Goal: Transaction & Acquisition: Purchase product/service

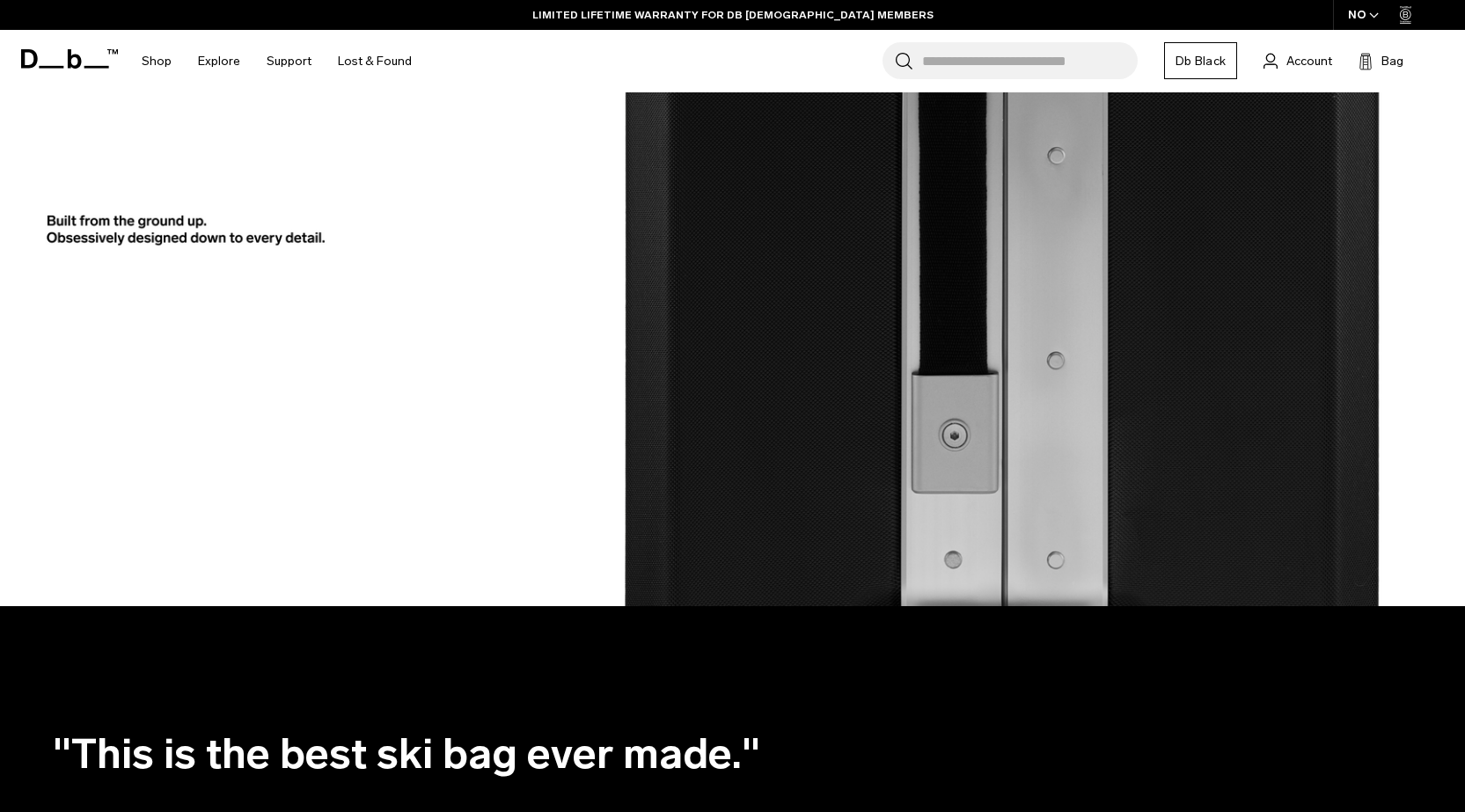
scroll to position [2551, 0]
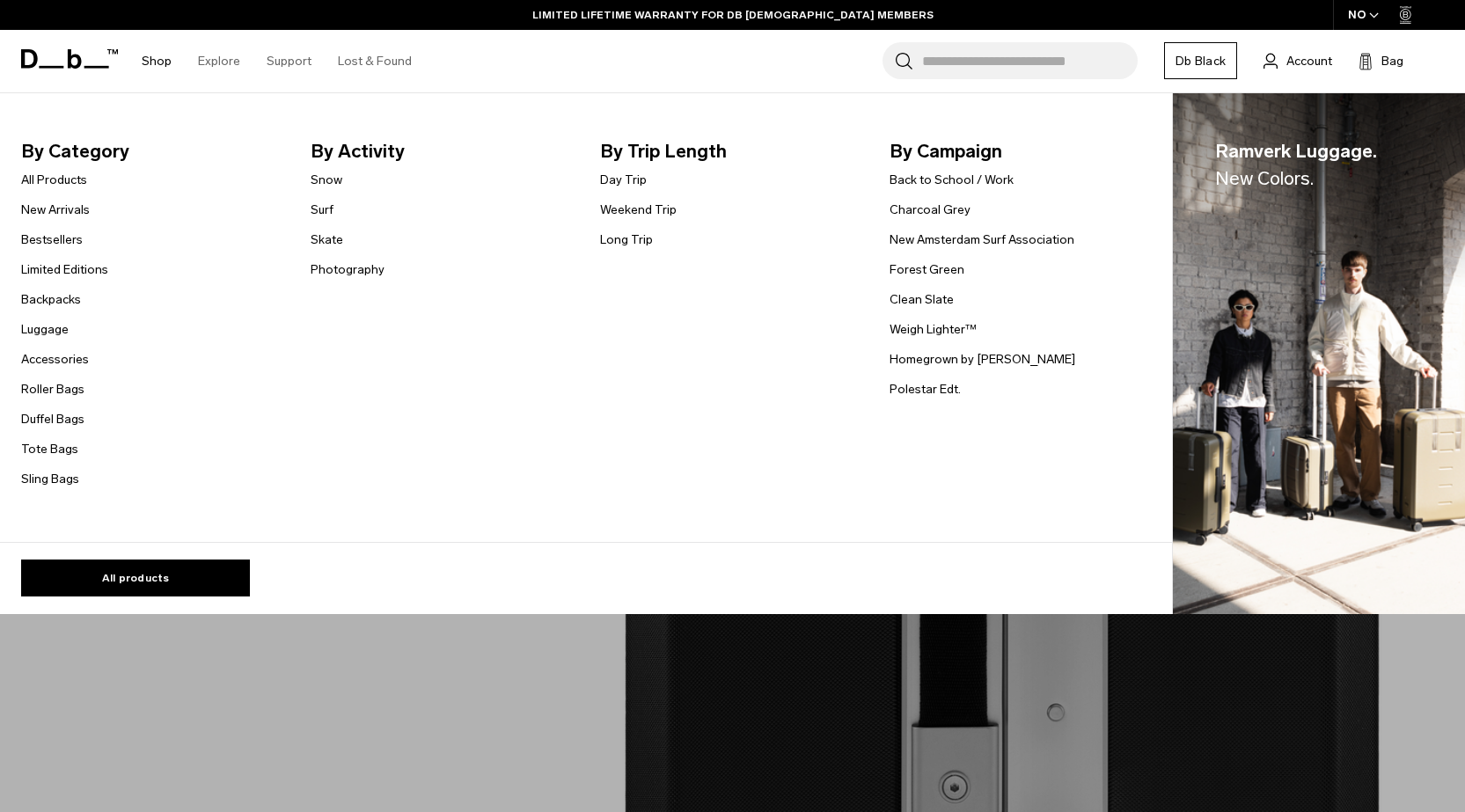
click at [155, 63] on link "Shop" at bounding box center [156, 61] width 30 height 63
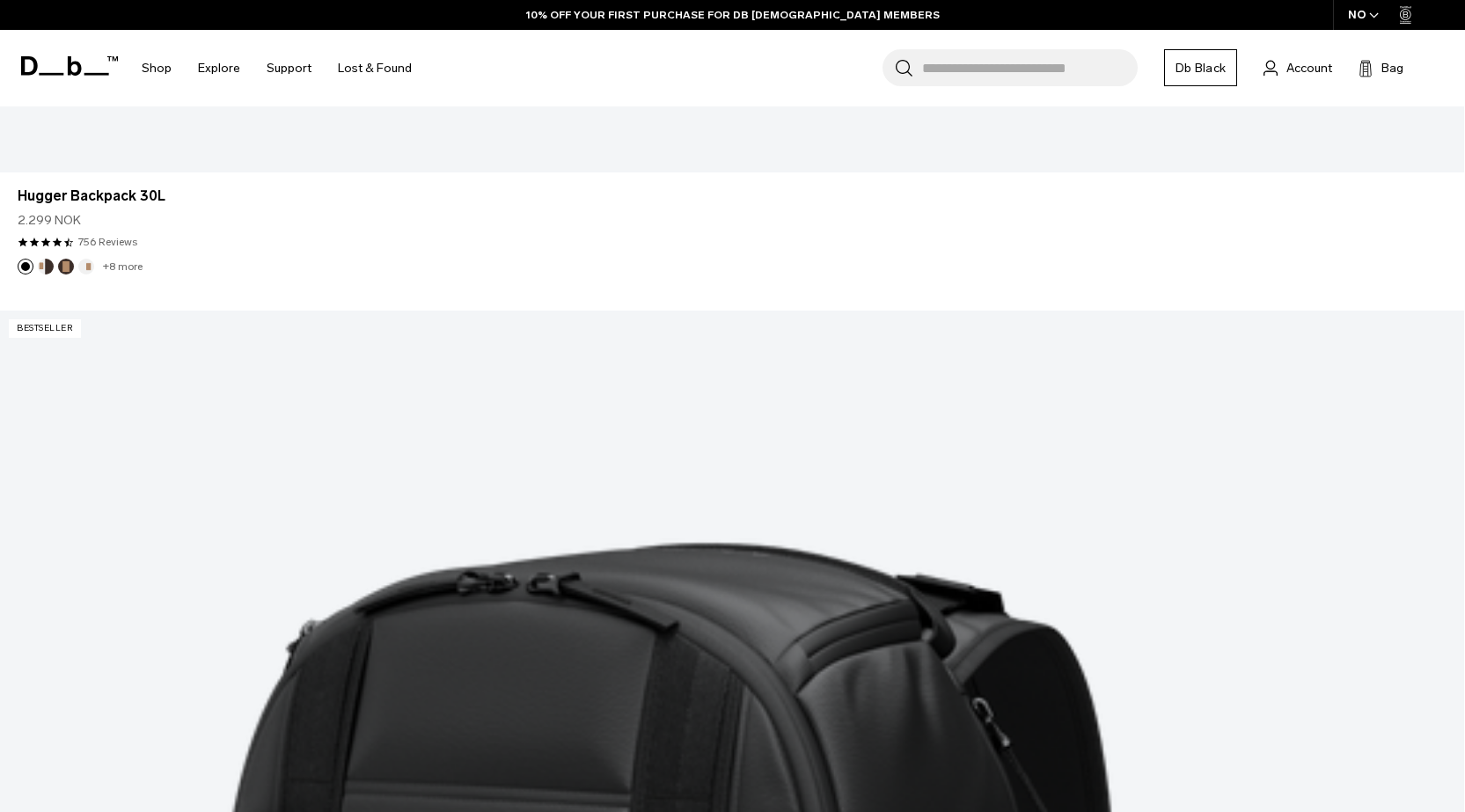
scroll to position [3607, 0]
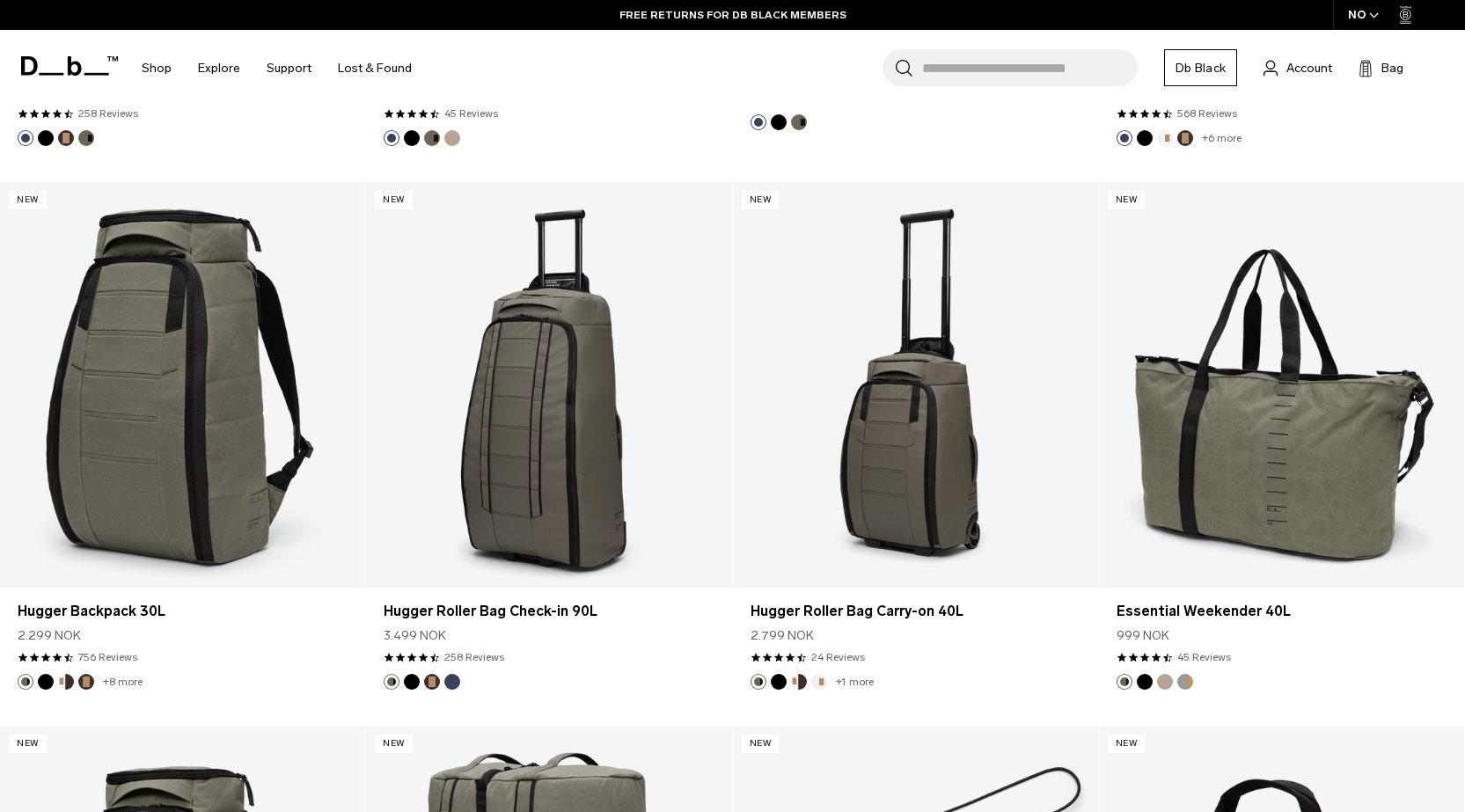
scroll to position [5278, 0]
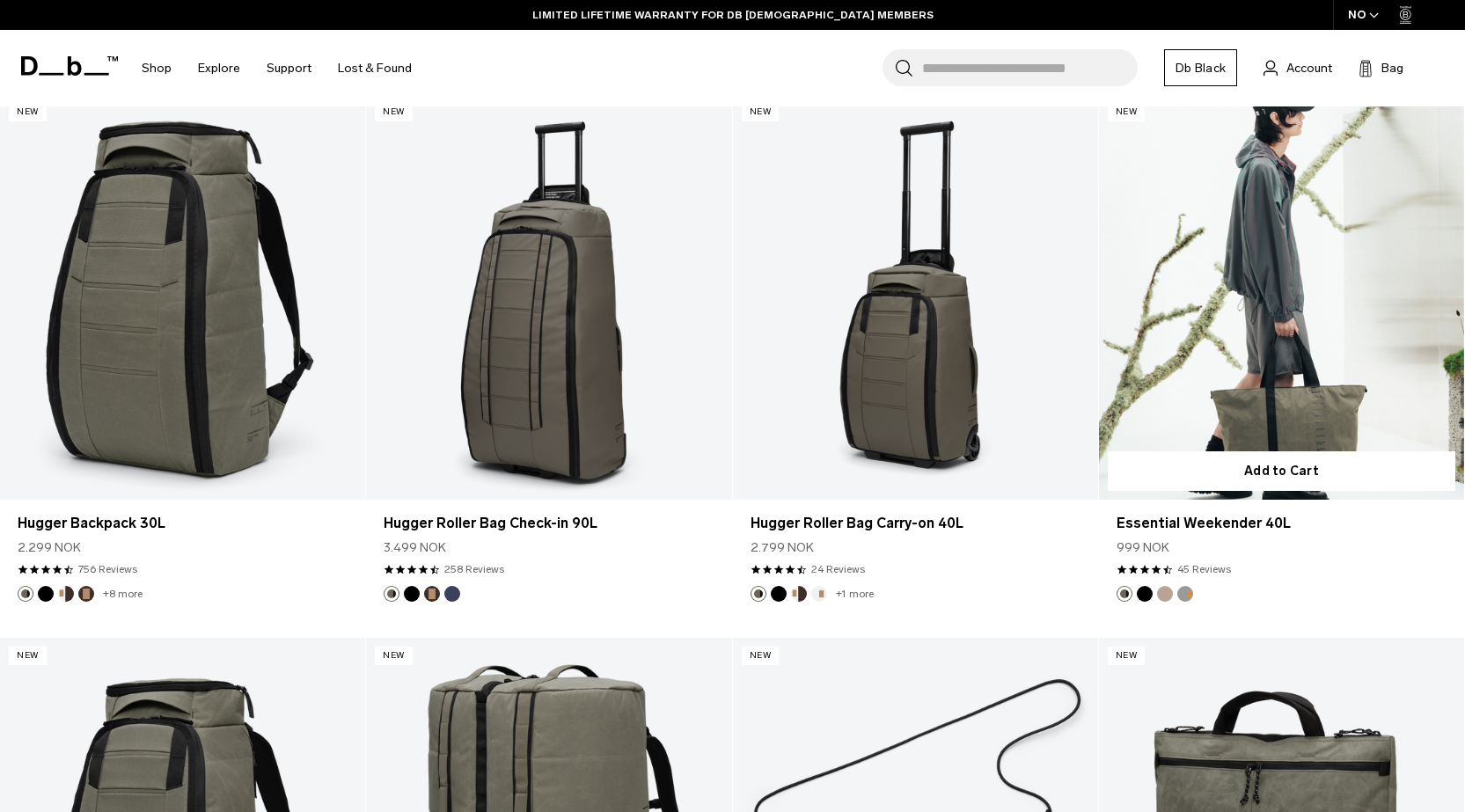
click at [1164, 595] on button "Fogbow Beige" at bounding box center [1165, 594] width 16 height 16
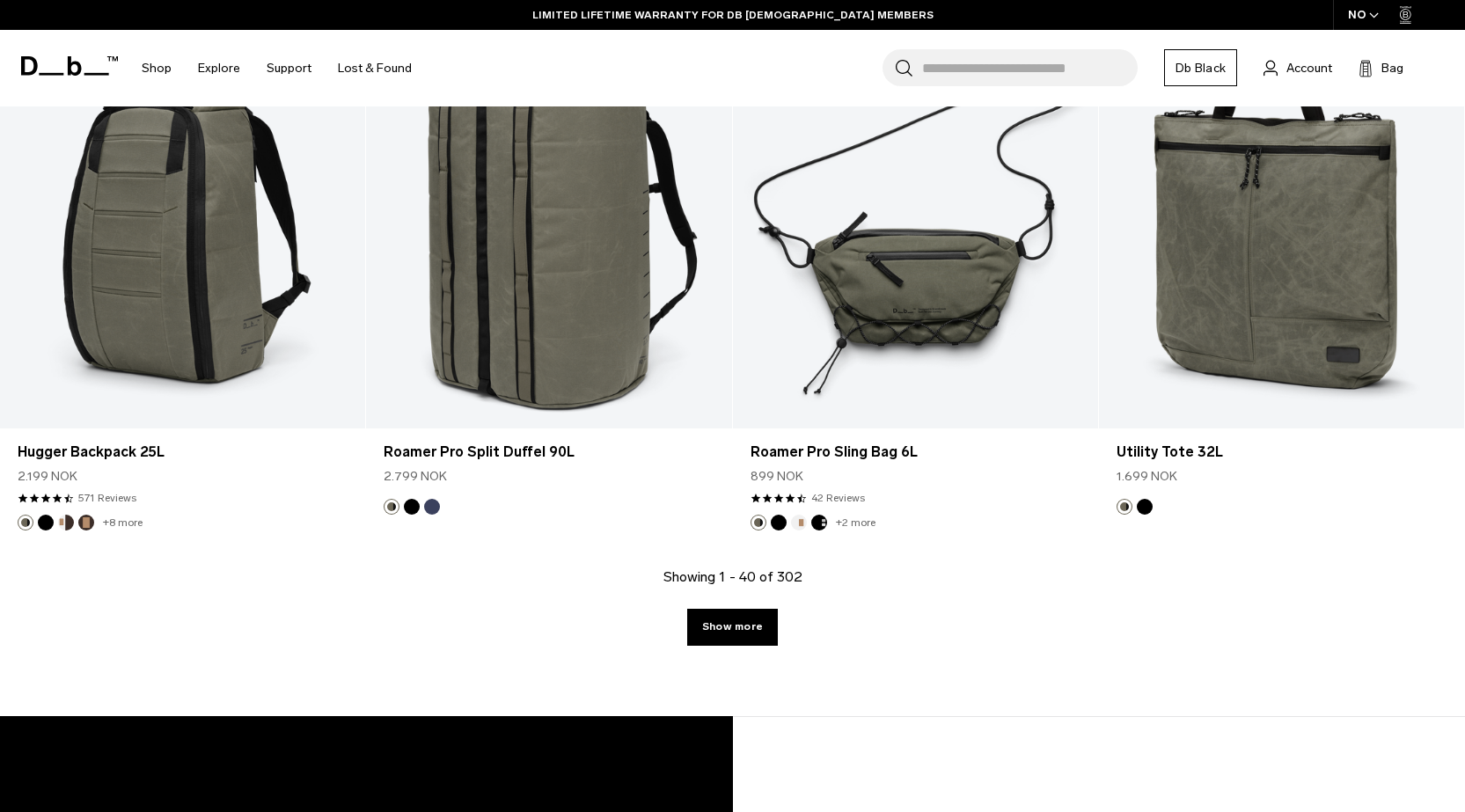
scroll to position [5981, 0]
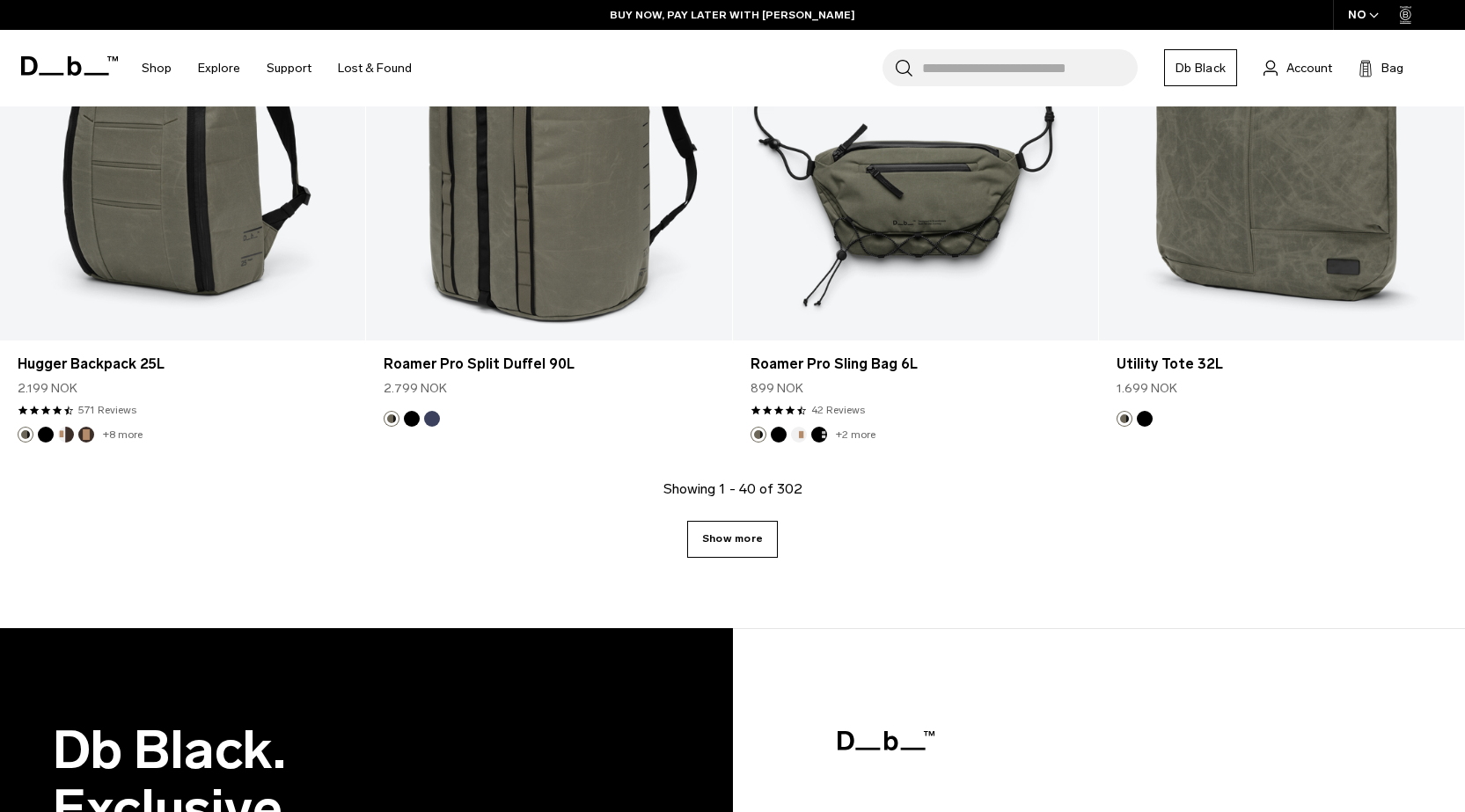
click at [702, 539] on link "Show more" at bounding box center [732, 539] width 91 height 37
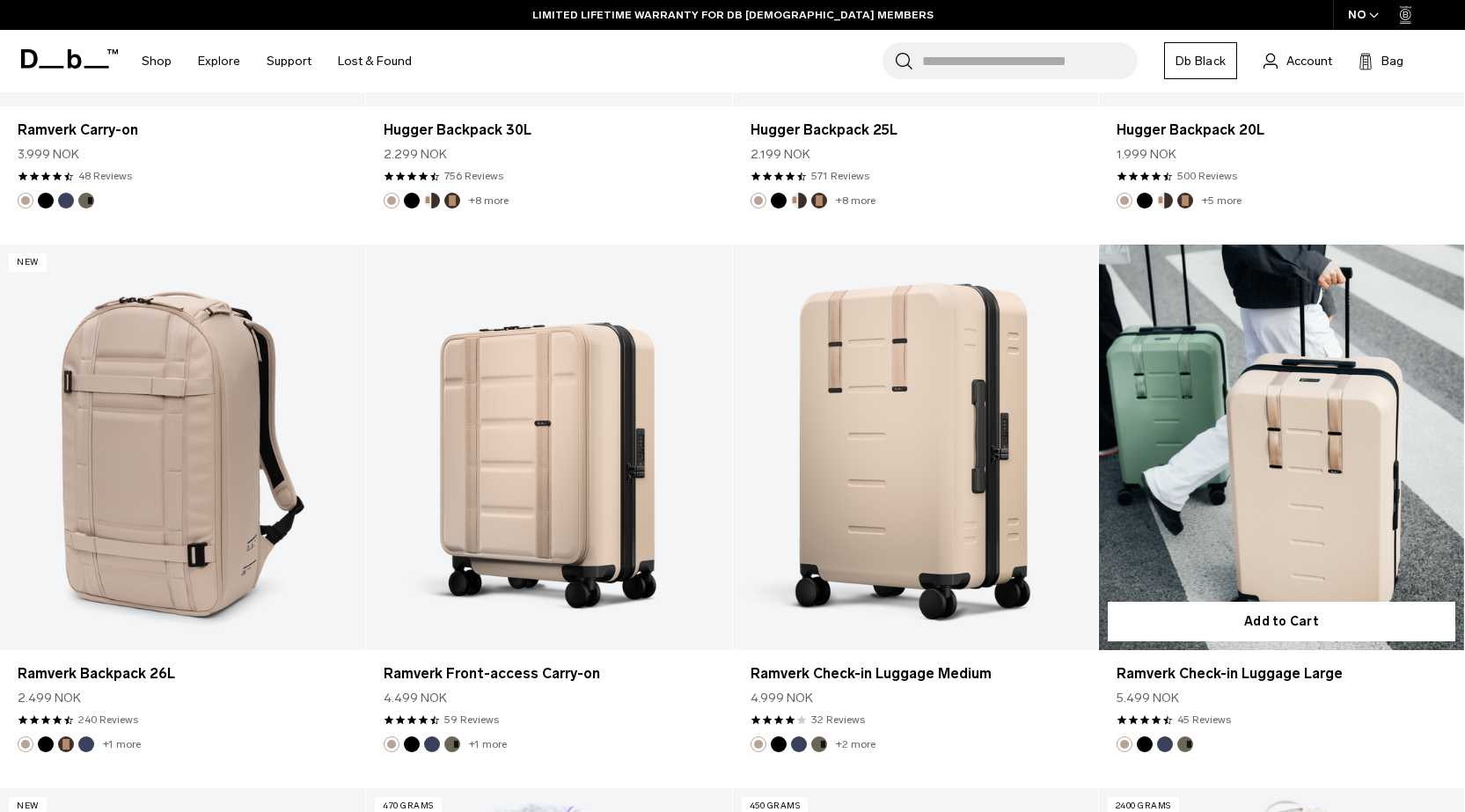
scroll to position [6847, 0]
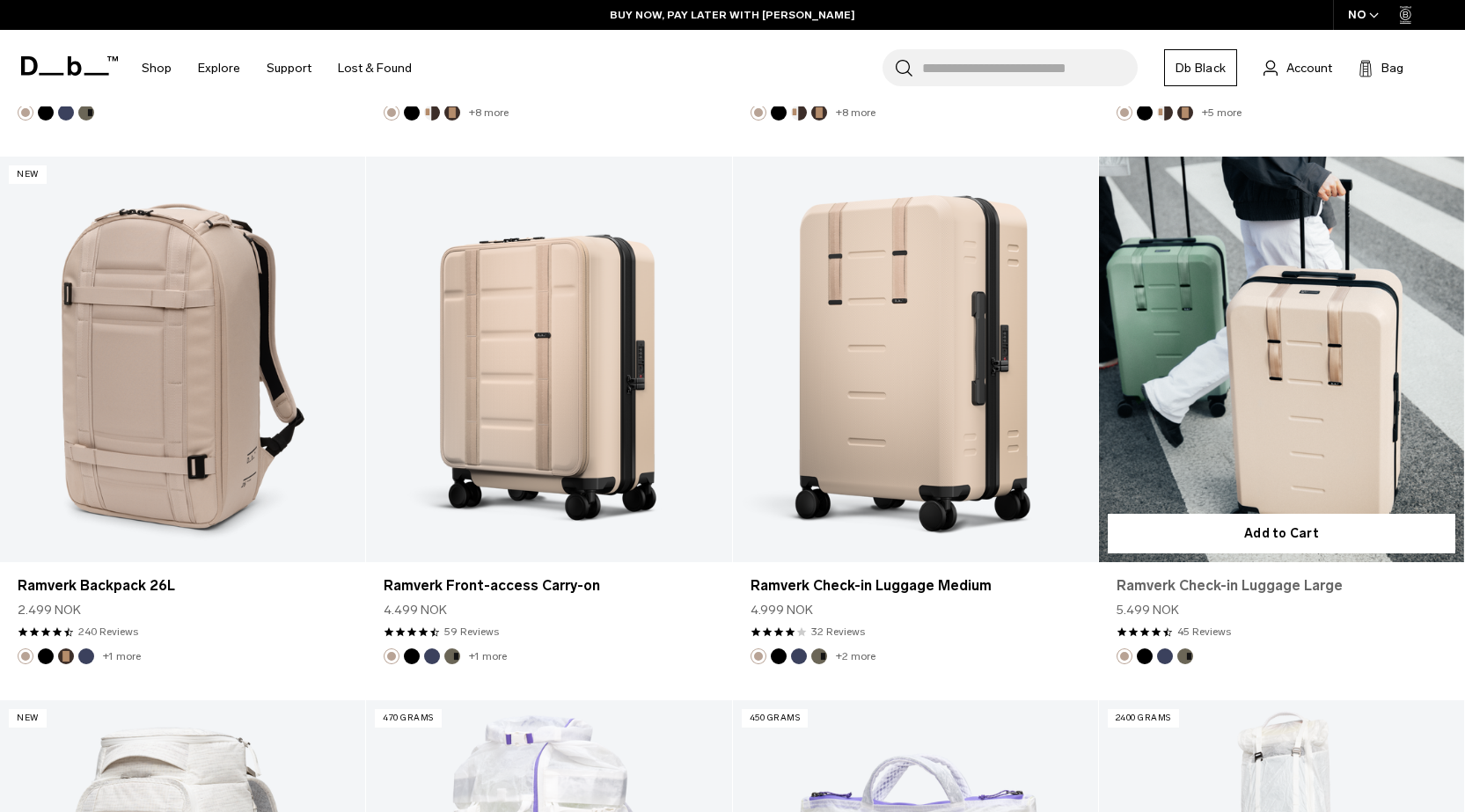
click at [1213, 584] on link "Ramverk Check-in Luggage Large" at bounding box center [1281, 585] width 330 height 21
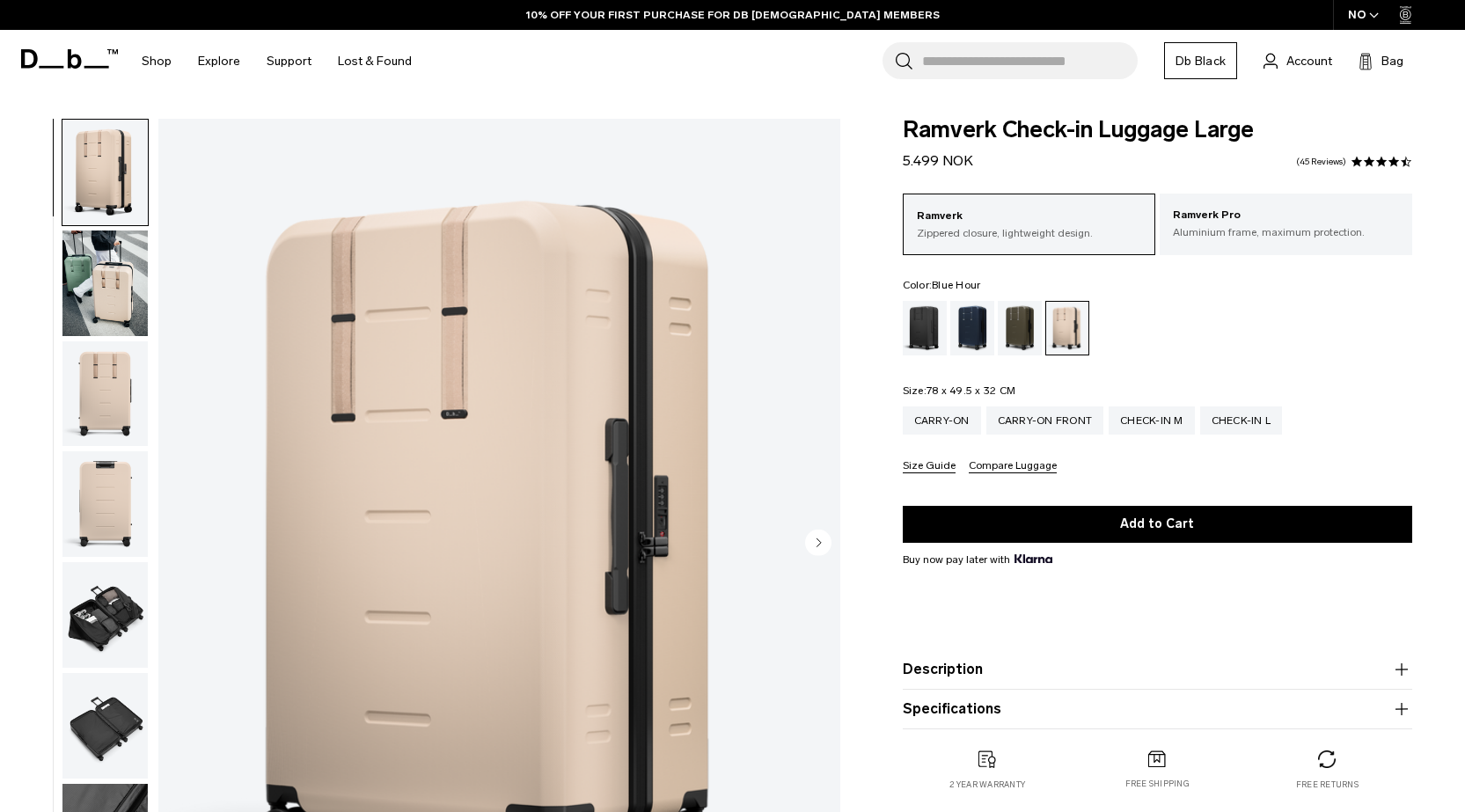
click at [970, 320] on div "Blue Hour" at bounding box center [972, 328] width 45 height 55
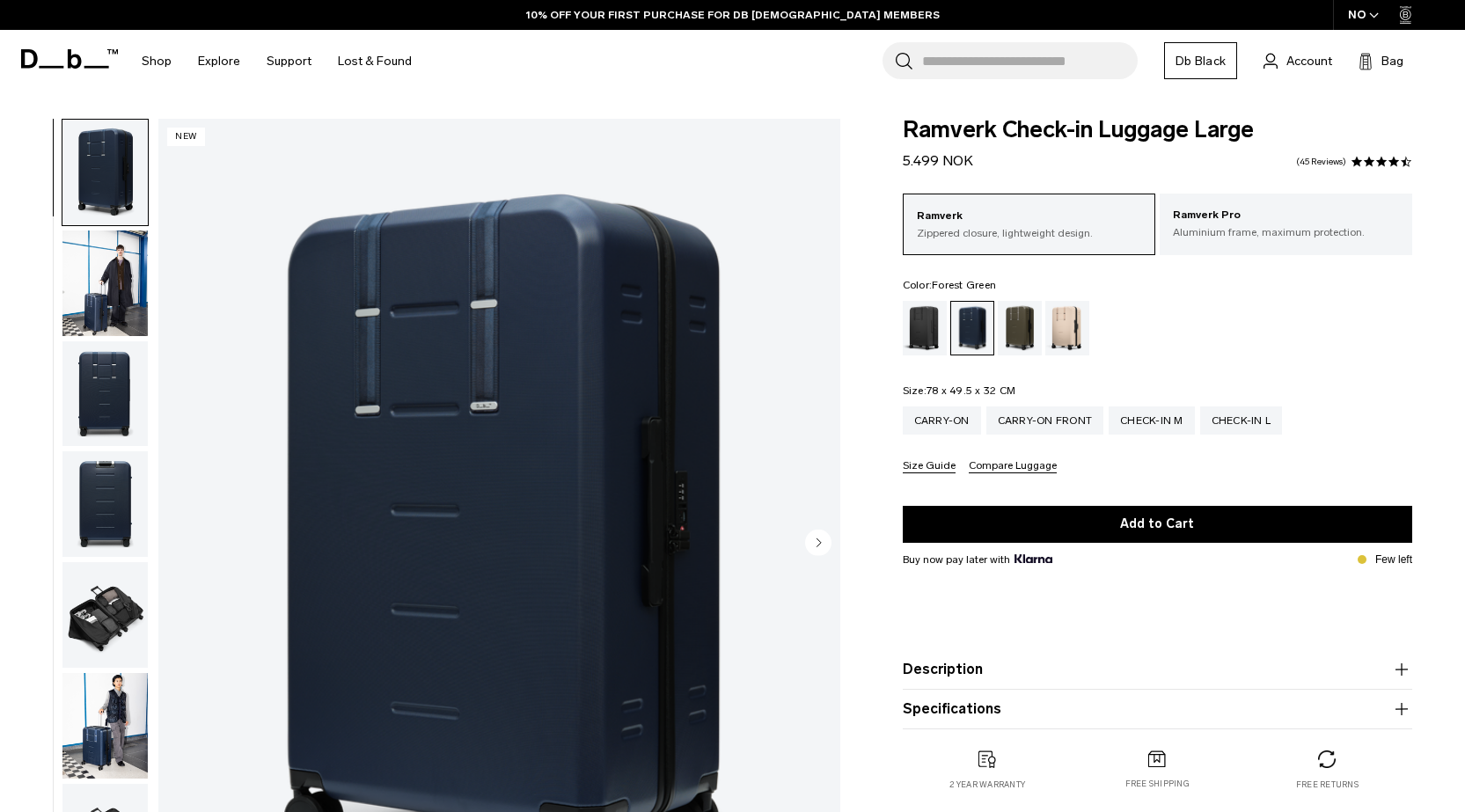
click at [1022, 325] on div "Forest Green" at bounding box center [1020, 328] width 45 height 55
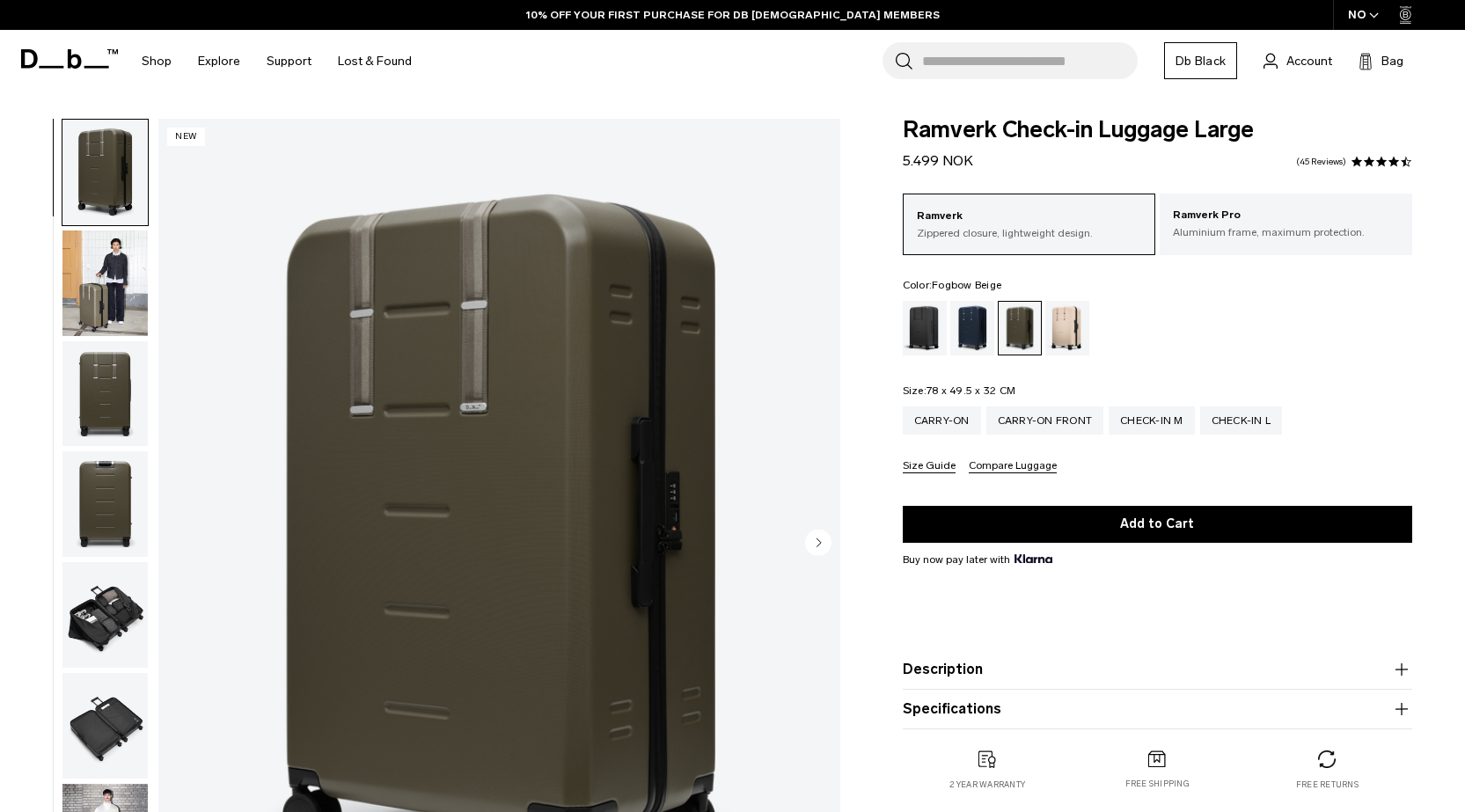
click at [1070, 321] on div "Fogbow Beige" at bounding box center [1067, 328] width 45 height 55
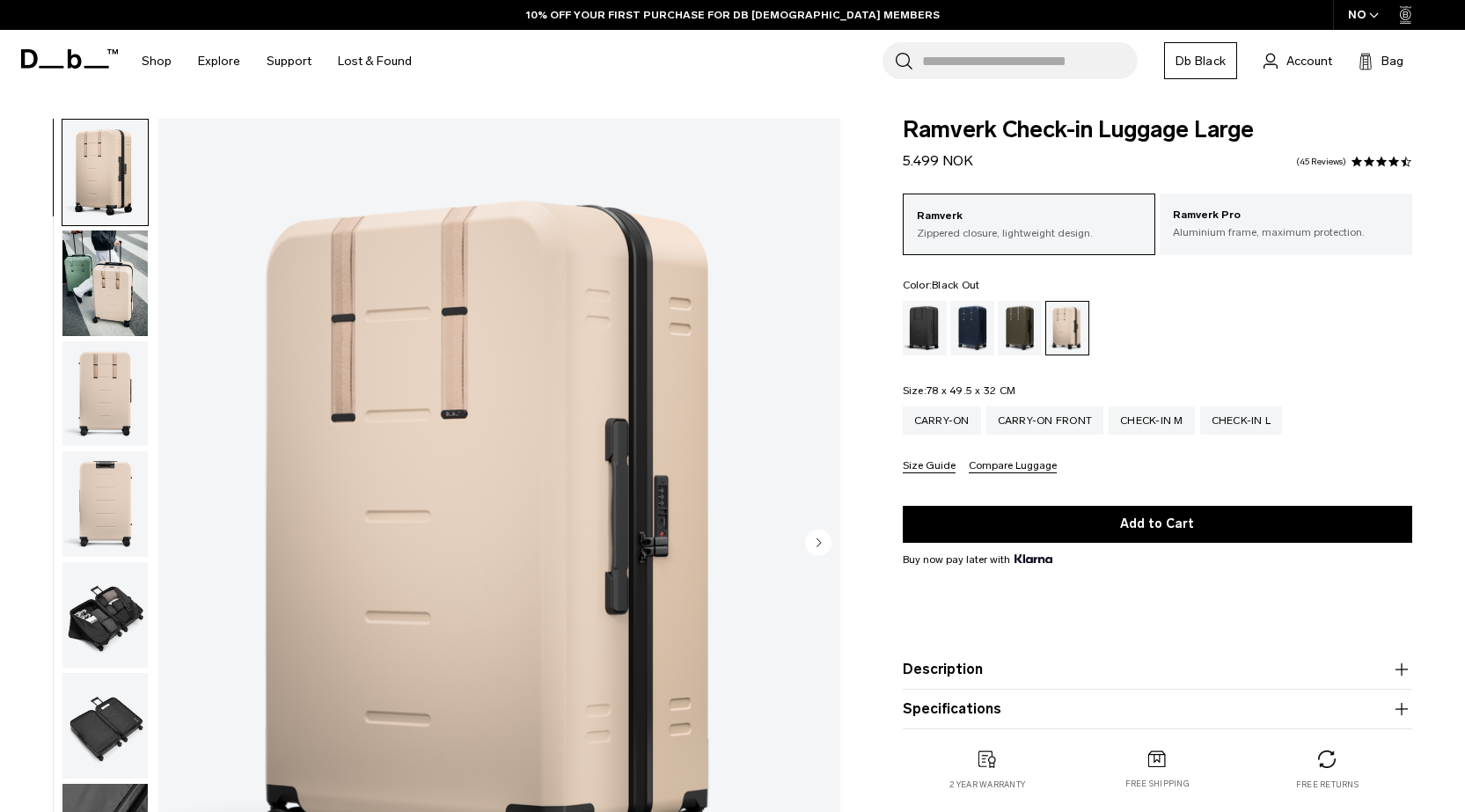
click at [920, 324] on div "Black Out" at bounding box center [925, 328] width 45 height 55
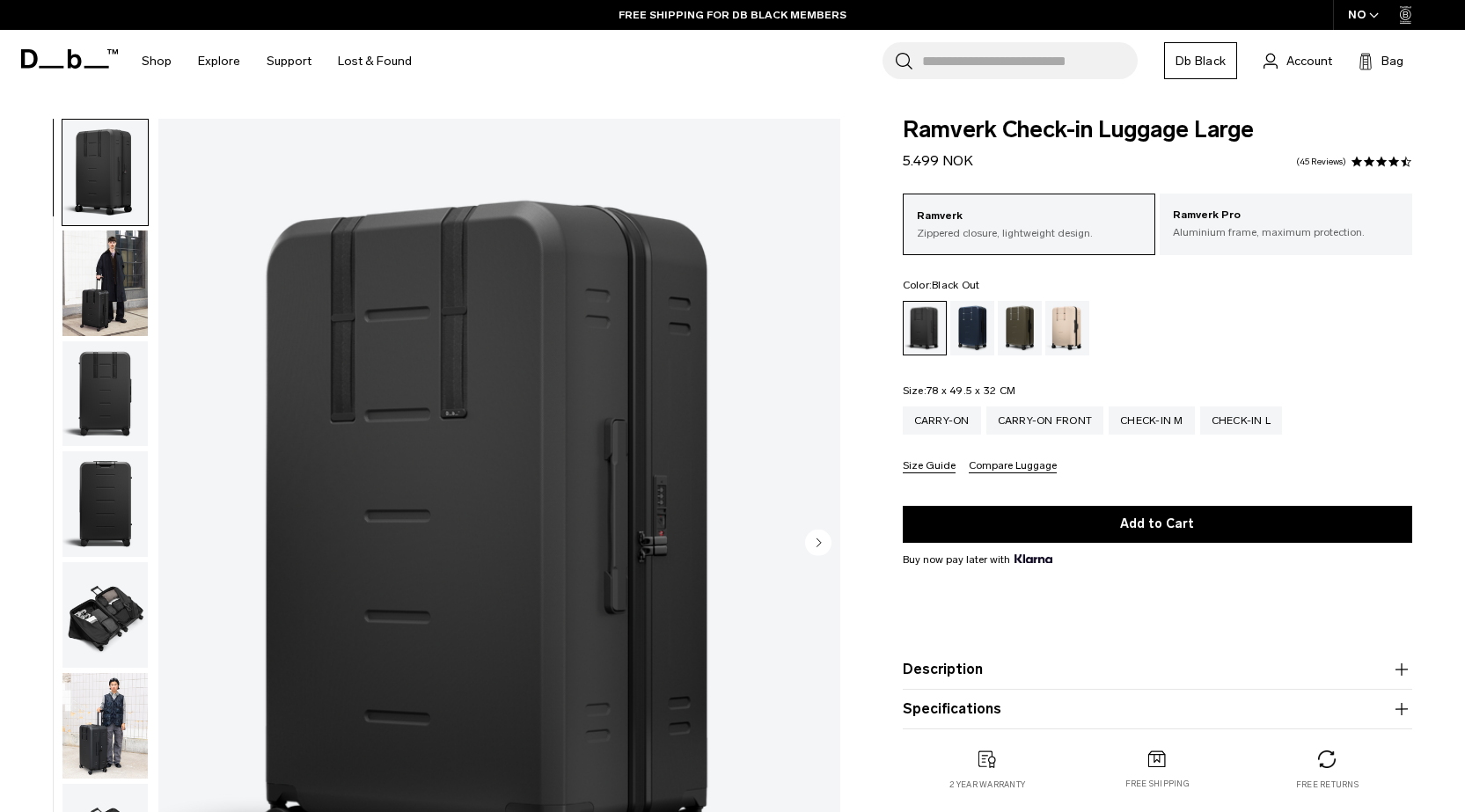
click at [90, 604] on img "button" at bounding box center [106, 615] width 86 height 106
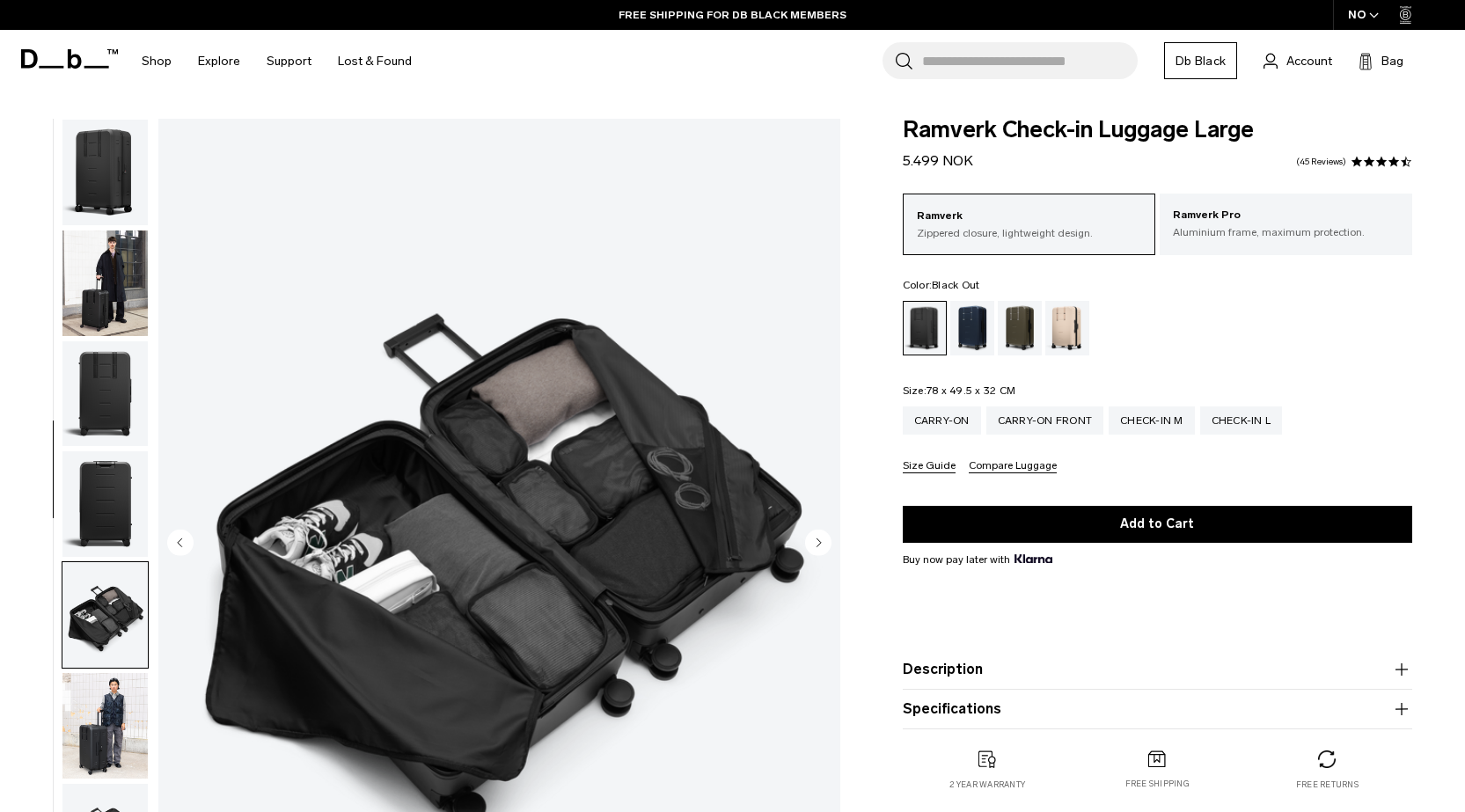
scroll to position [363, 0]
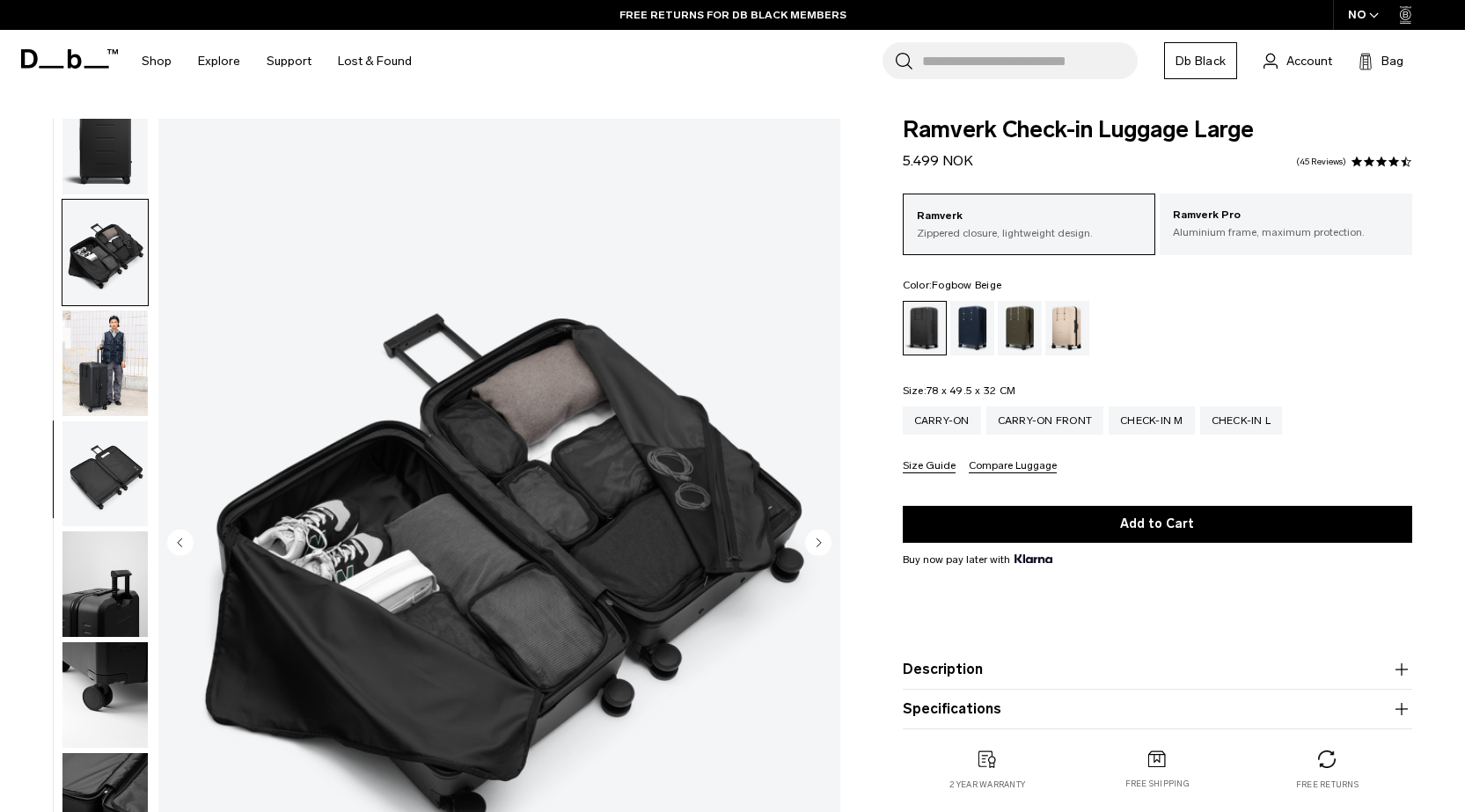
click at [1070, 330] on div "Fogbow Beige" at bounding box center [1067, 328] width 45 height 55
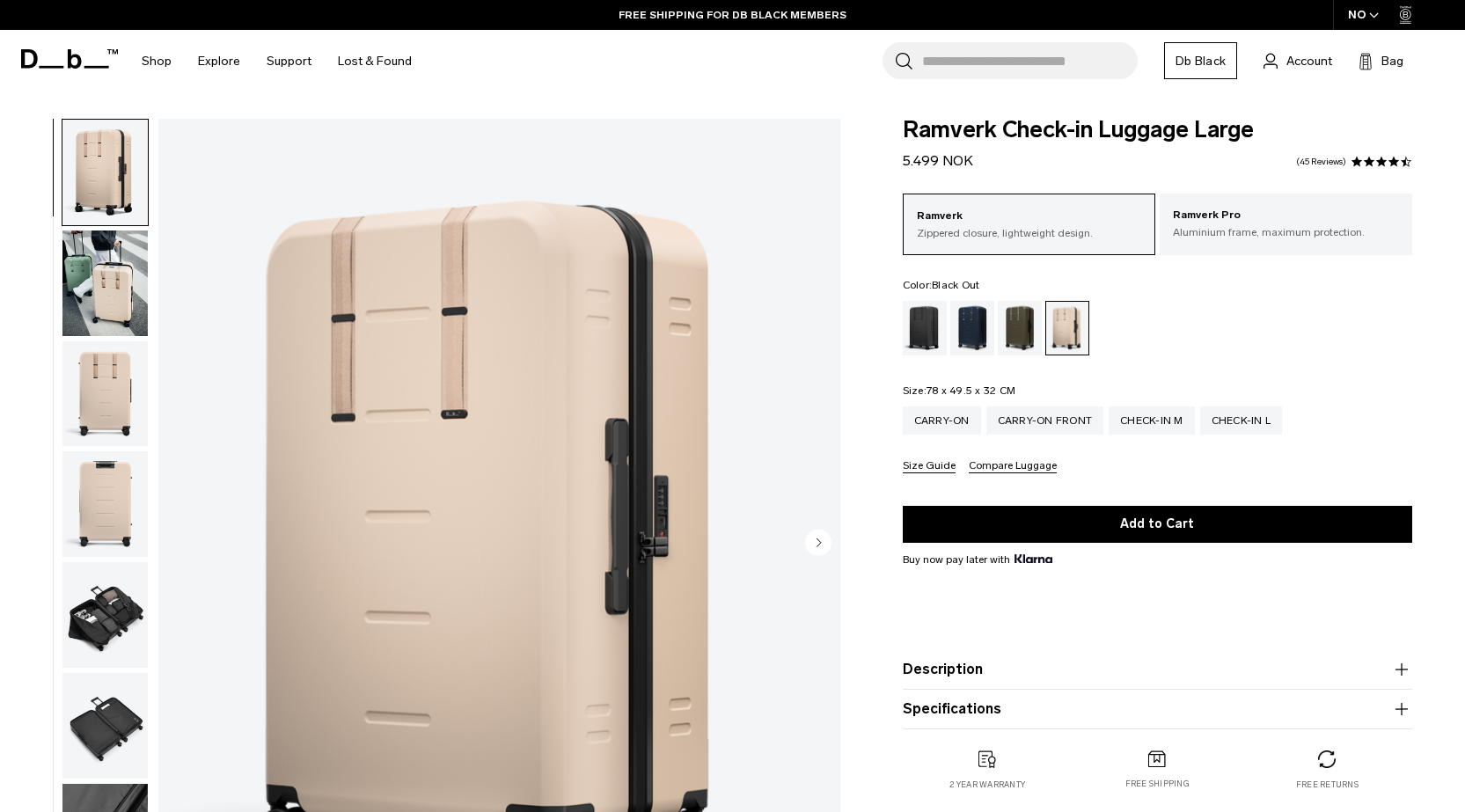
click at [929, 326] on div "Black Out" at bounding box center [925, 328] width 45 height 55
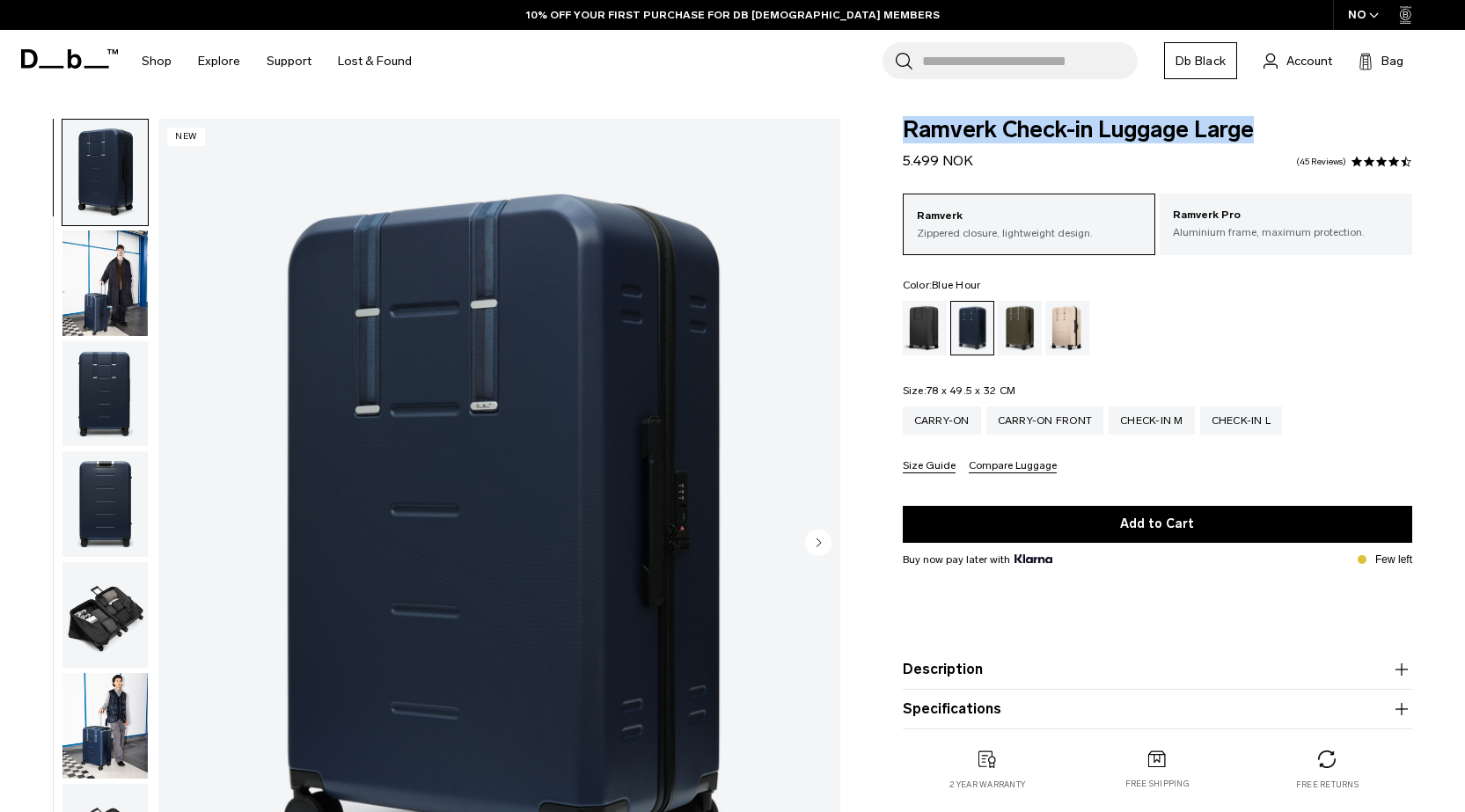
drag, startPoint x: 903, startPoint y: 128, endPoint x: 1274, endPoint y: 140, distance: 371.2
click at [1274, 140] on span "Ramverk Check-in Luggage Large" at bounding box center [1157, 130] width 509 height 23
click at [327, 578] on img "1 / 11" at bounding box center [499, 544] width 682 height 852
